Goal: Task Accomplishment & Management: Use online tool/utility

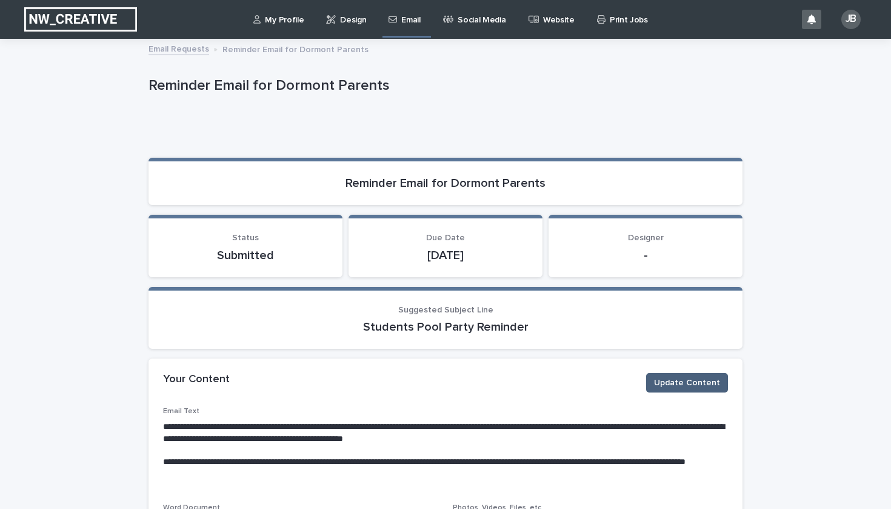
click at [725, 384] on button "Update Content" at bounding box center [687, 382] width 82 height 19
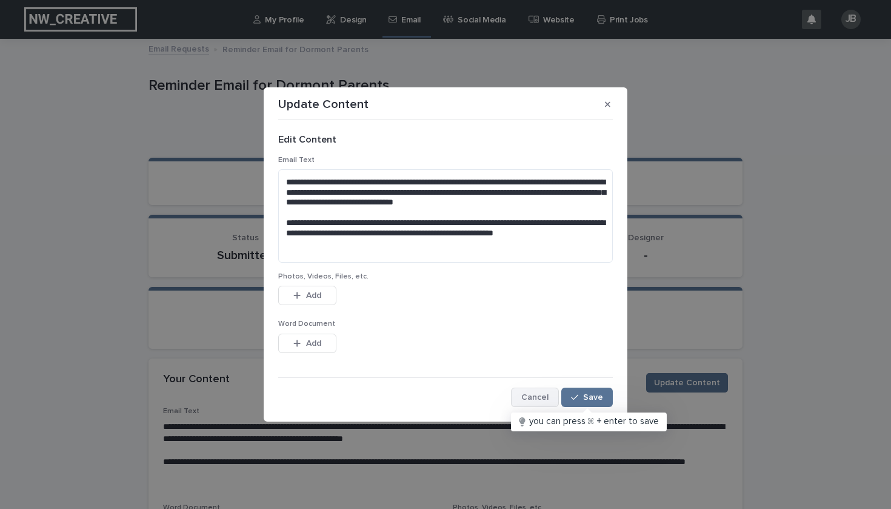
click at [539, 395] on span "Cancel" at bounding box center [535, 397] width 27 height 8
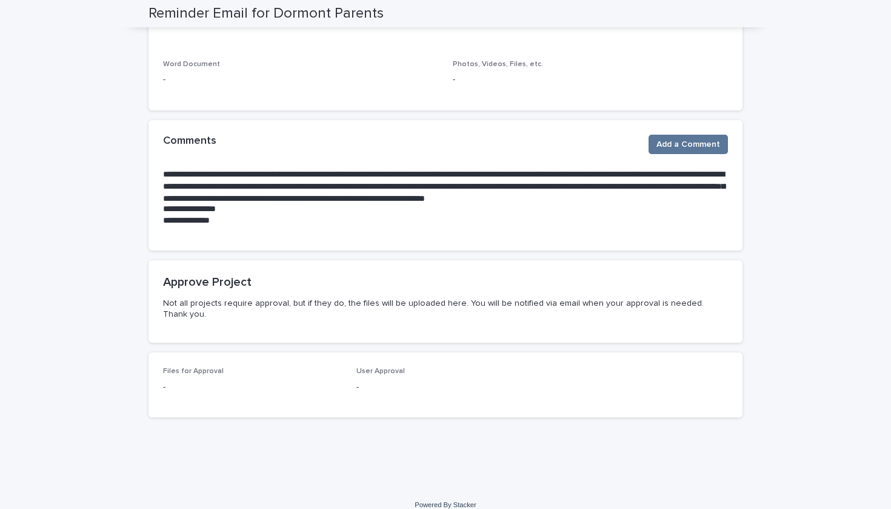
scroll to position [441, 0]
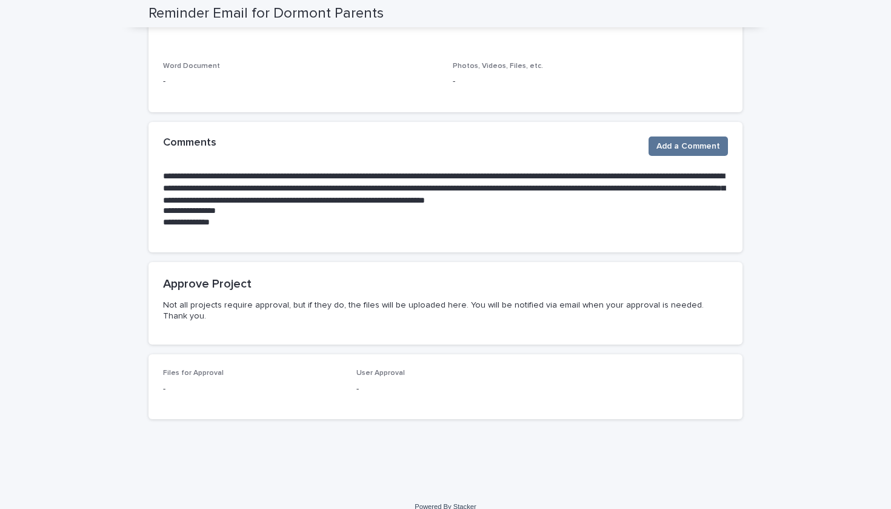
click at [209, 284] on h2 "Approve Project" at bounding box center [445, 284] width 565 height 15
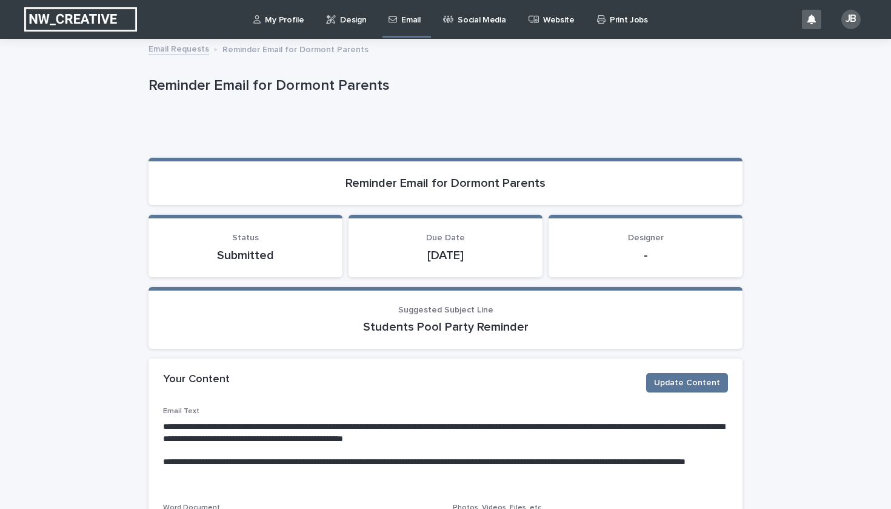
scroll to position [0, 0]
click at [401, 22] on p "Email" at bounding box center [410, 12] width 19 height 25
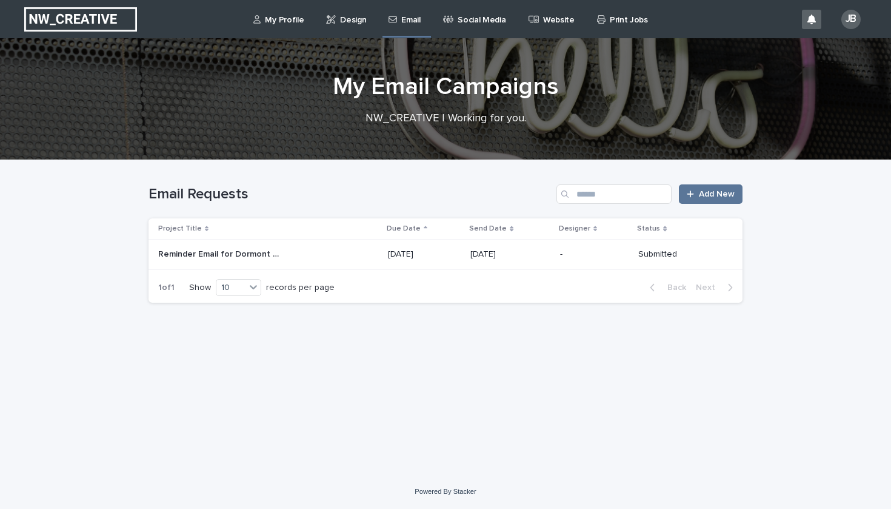
click at [550, 255] on p "12 August 2025" at bounding box center [510, 254] width 79 height 10
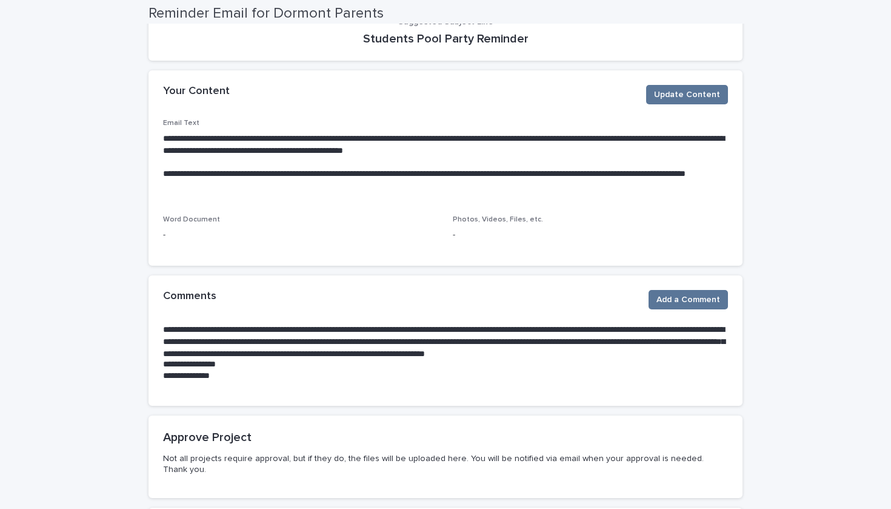
scroll to position [291, 0]
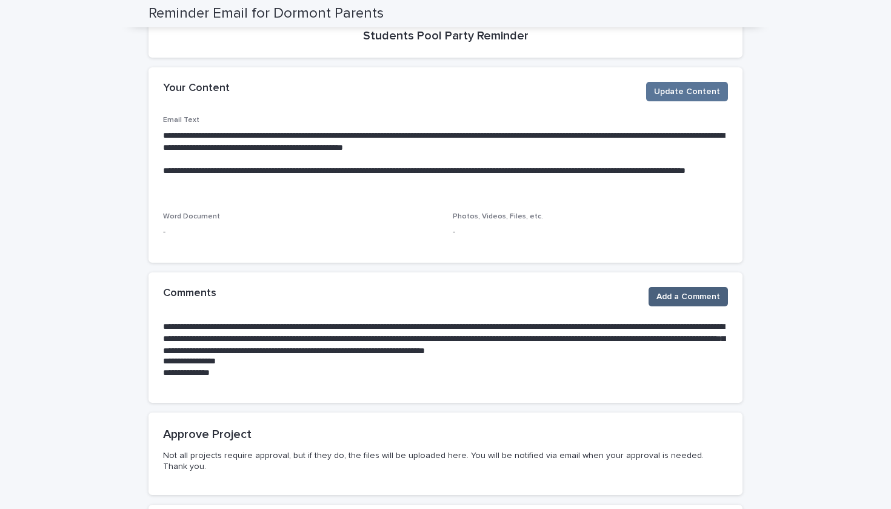
click at [683, 297] on span "Add a Comment" at bounding box center [689, 296] width 64 height 12
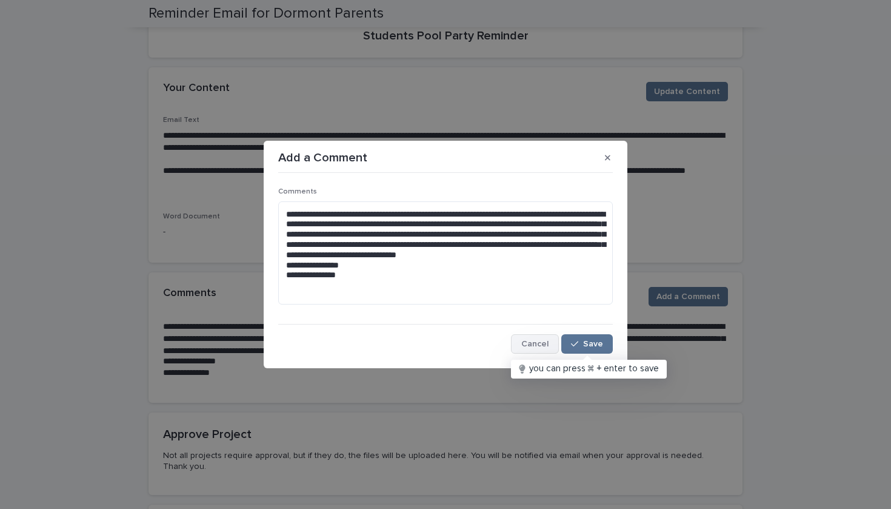
click at [544, 340] on span "Cancel" at bounding box center [535, 344] width 27 height 8
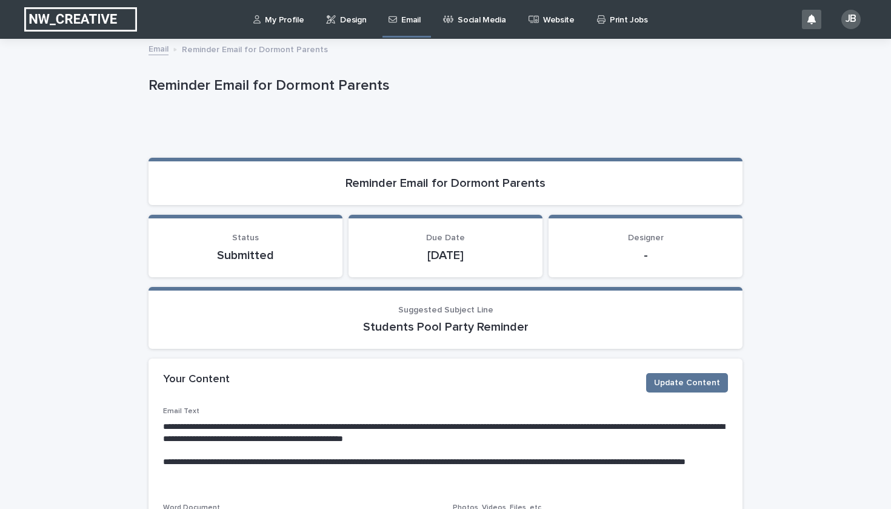
scroll to position [0, 0]
click at [420, 23] on div "Email" at bounding box center [407, 12] width 38 height 25
